Goal: Transaction & Acquisition: Download file/media

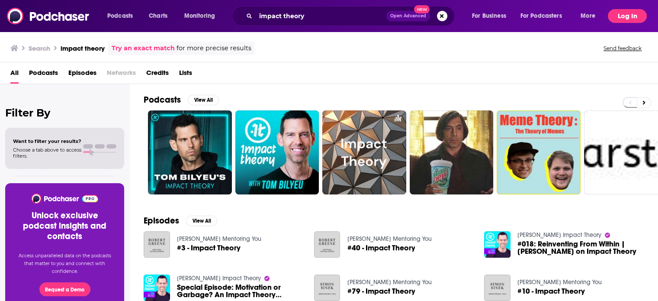
click at [636, 11] on button "Log In" at bounding box center [627, 16] width 39 height 14
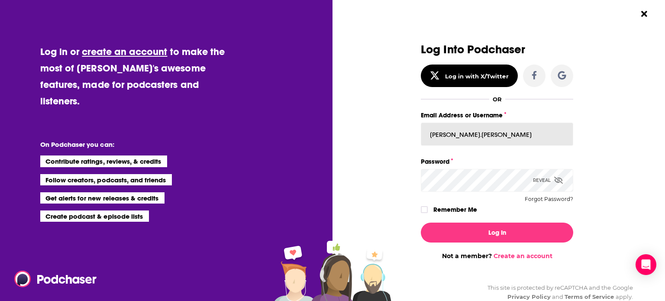
click at [506, 136] on input "[PERSON_NAME].[PERSON_NAME]" at bounding box center [497, 133] width 152 height 23
paste input "[PERSON_NAME][EMAIL_ADDRESS][DOMAIN_NAME]"
type input "[PERSON_NAME][EMAIL_ADDRESS][DOMAIN_NAME]"
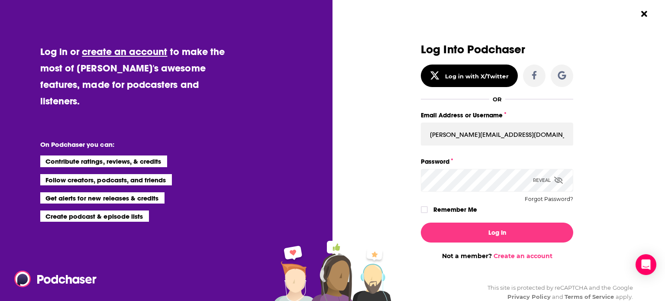
click at [550, 182] on div "Reveal" at bounding box center [548, 180] width 30 height 23
click at [605, 163] on div "Log Into Podchaser Log in with X/Twitter OR Email Address or Username [PERSON_N…" at bounding box center [502, 150] width 326 height 301
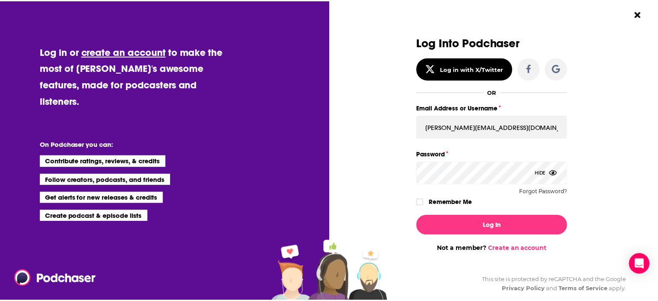
scroll to position [17, 0]
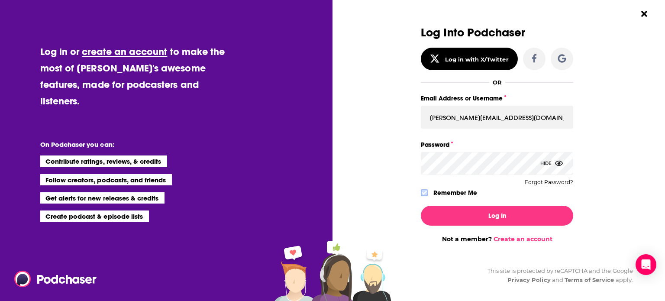
click at [424, 195] on label "Dialog" at bounding box center [424, 192] width 7 height 7
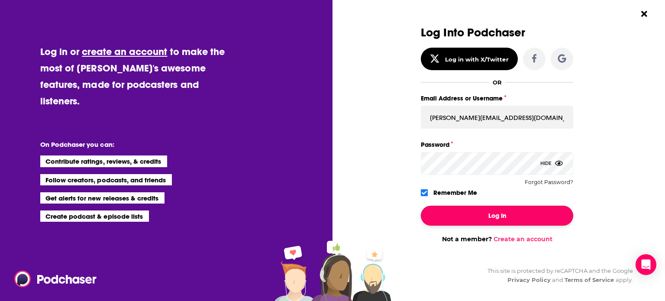
click at [467, 222] on button "Log In" at bounding box center [497, 216] width 152 height 20
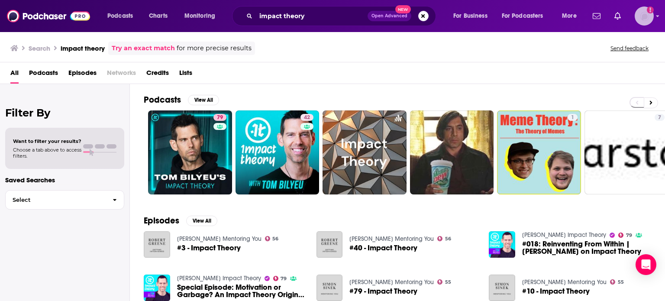
click at [642, 22] on img "Logged in as juliahaav" at bounding box center [644, 15] width 19 height 19
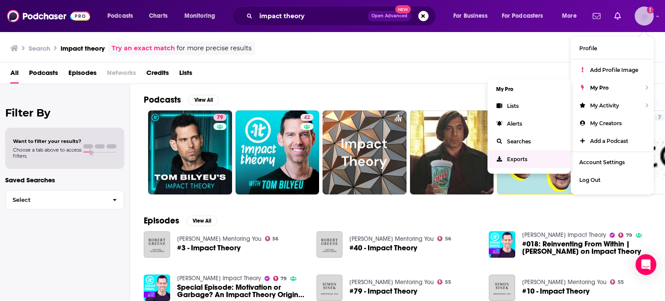
click at [519, 159] on span "Exports" at bounding box center [517, 159] width 20 height 6
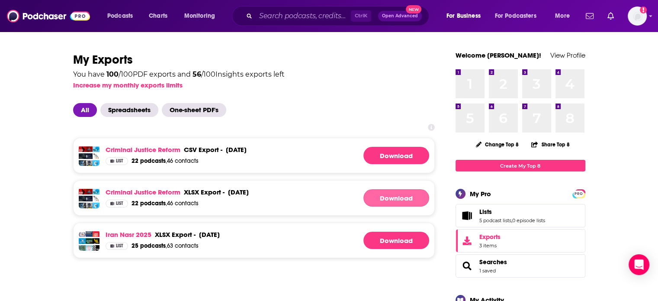
click at [395, 203] on link "Download" at bounding box center [397, 197] width 66 height 17
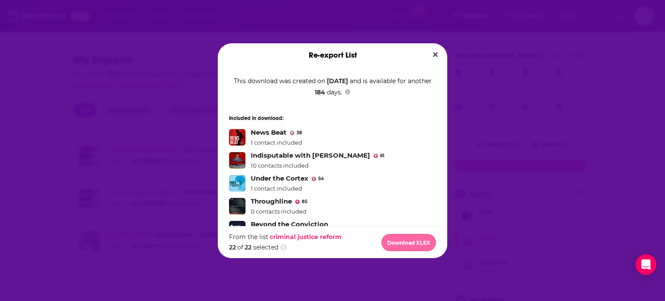
click at [399, 239] on button "Download XLSX" at bounding box center [408, 242] width 55 height 17
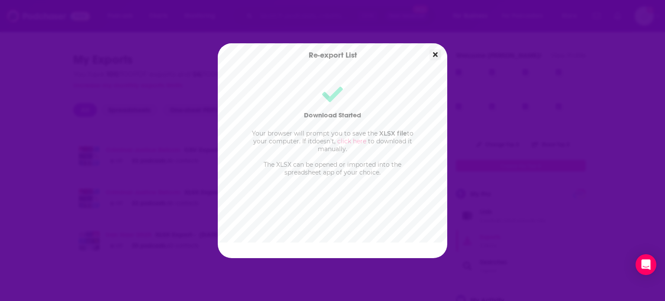
click at [436, 54] on icon "Close" at bounding box center [435, 54] width 5 height 7
